Goal: Information Seeking & Learning: Learn about a topic

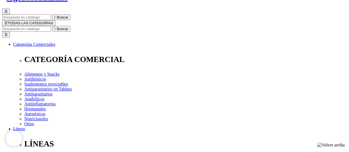
scroll to position [51, 0]
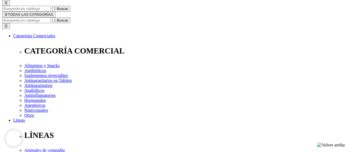
drag, startPoint x: 179, startPoint y: 20, endPoint x: 347, endPoint y: 22, distance: 168.9
copy h1 "Floraviva® 12 Cepas Pasta - Vencimiento [DATE]"
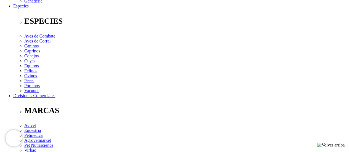
scroll to position [239, 0]
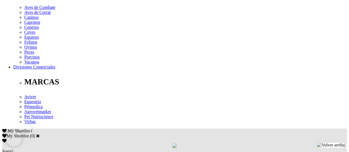
drag, startPoint x: 239, startPoint y: 62, endPoint x: 255, endPoint y: 63, distance: 15.2
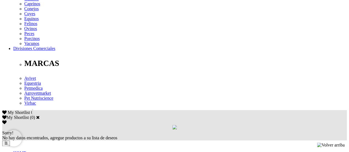
scroll to position [245, 0]
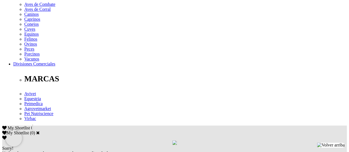
scroll to position [242, 0]
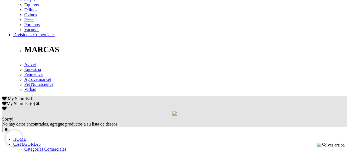
scroll to position [271, 0]
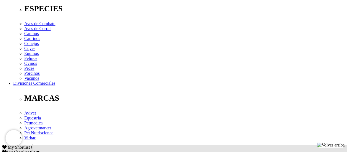
scroll to position [222, 0]
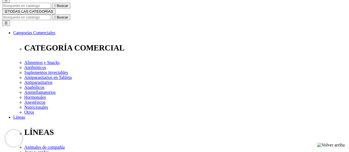
scroll to position [52, 0]
